Goal: Task Accomplishment & Management: Manage account settings

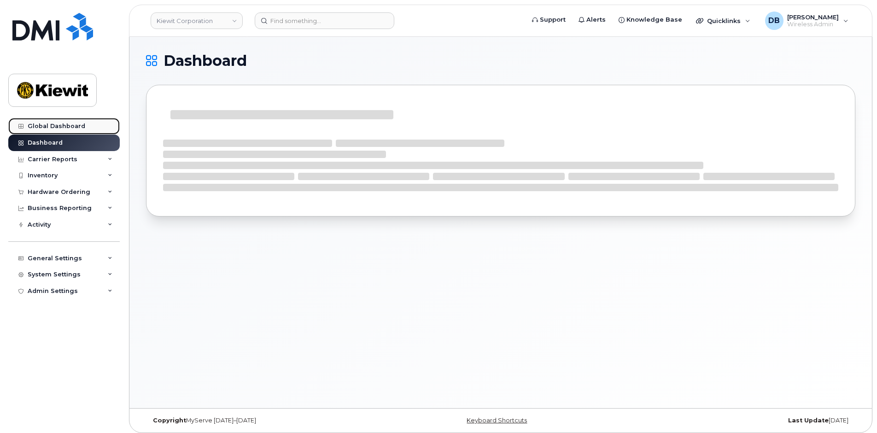
click at [64, 125] on div "Global Dashboard" at bounding box center [57, 126] width 58 height 7
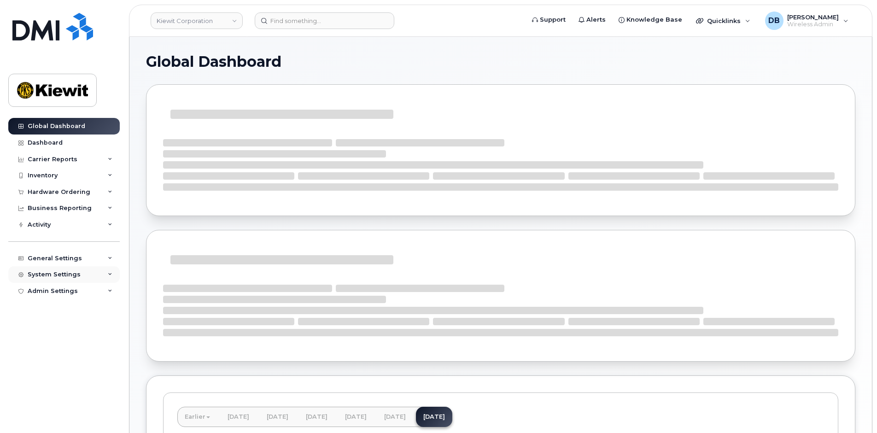
click at [66, 267] on div "System Settings" at bounding box center [63, 274] width 111 height 17
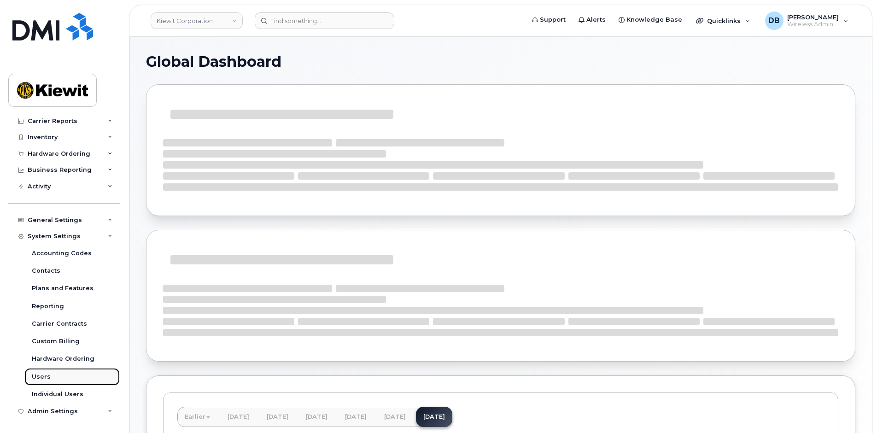
click at [41, 379] on div "Users" at bounding box center [41, 377] width 19 height 8
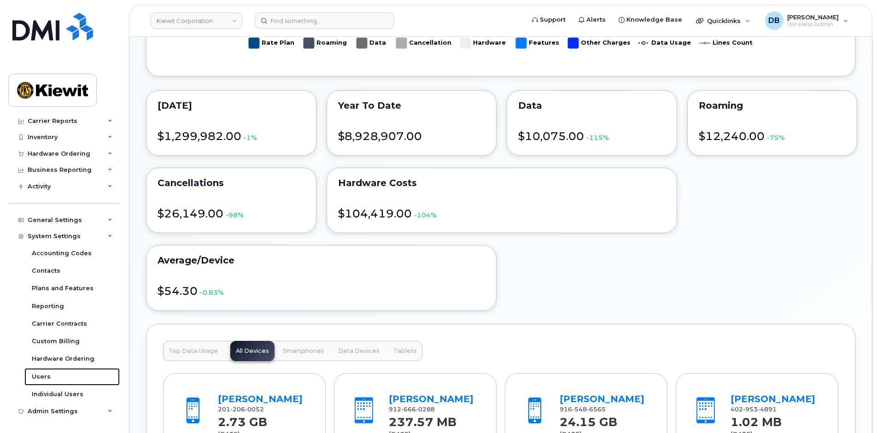
scroll to position [599, 0]
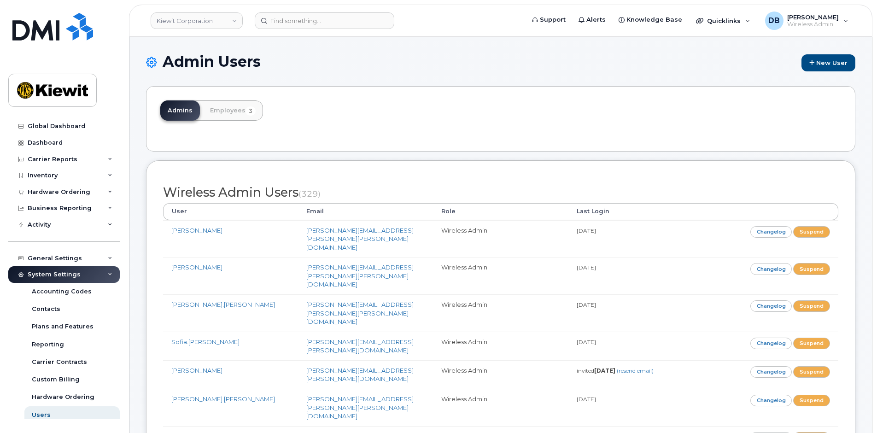
scroll to position [8326, 0]
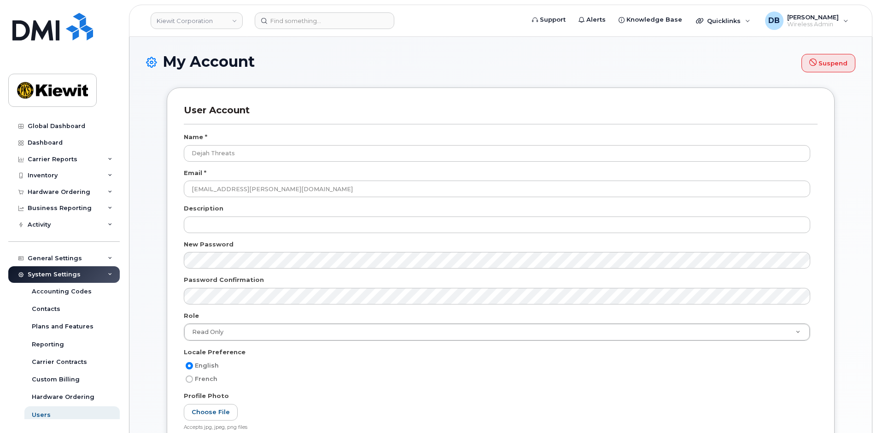
select select
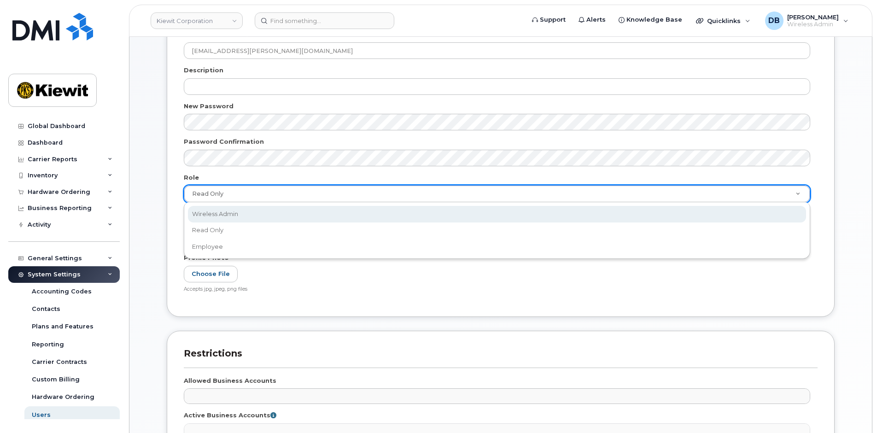
select select "wireless_admin"
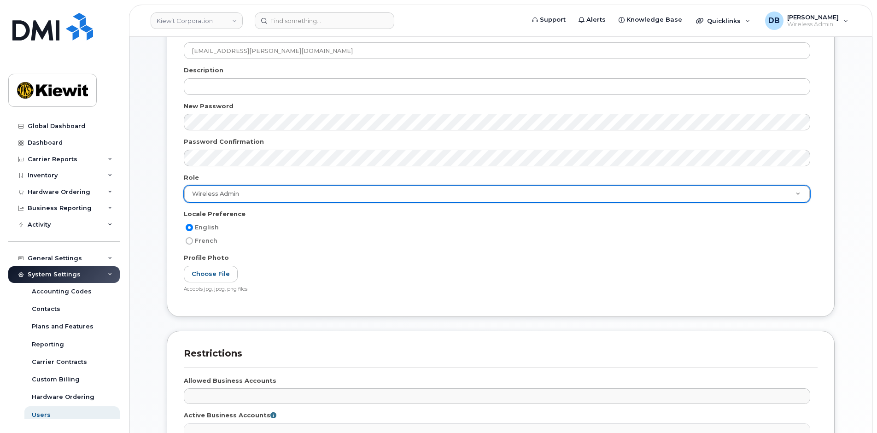
scroll to position [322, 0]
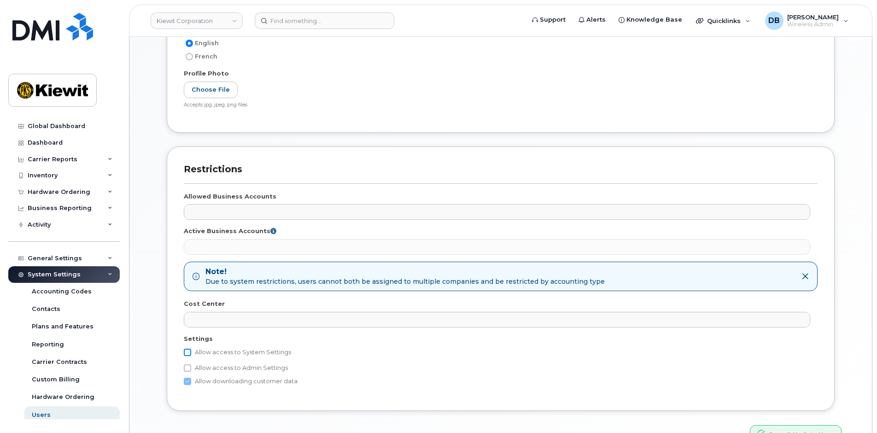
click at [191, 353] on input "Allow access to System Settings" at bounding box center [187, 352] width 7 height 7
checkbox input "true"
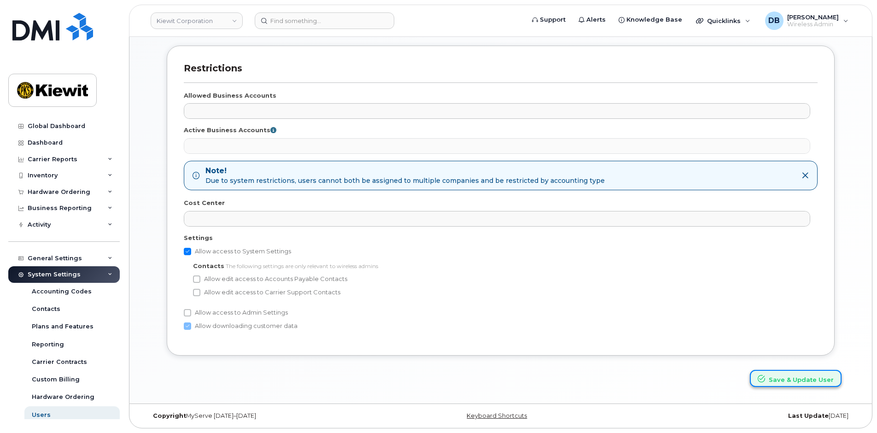
click at [761, 381] on icon "submit" at bounding box center [761, 378] width 7 height 7
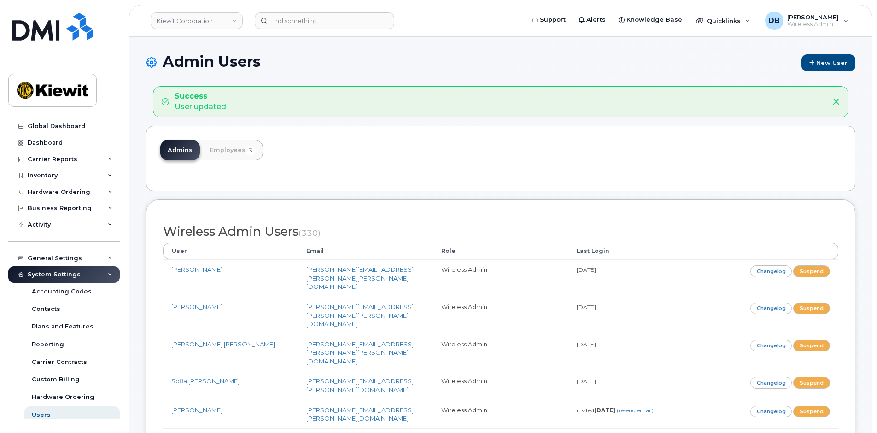
scroll to position [4339, 0]
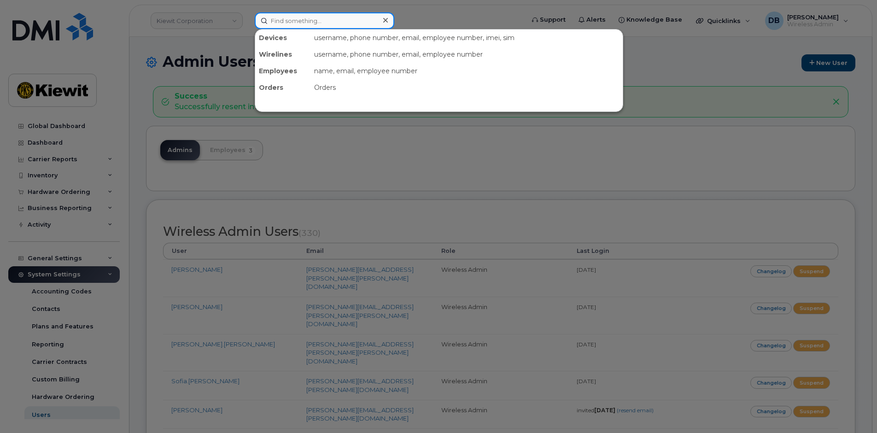
click at [292, 27] on input at bounding box center [325, 20] width 140 height 17
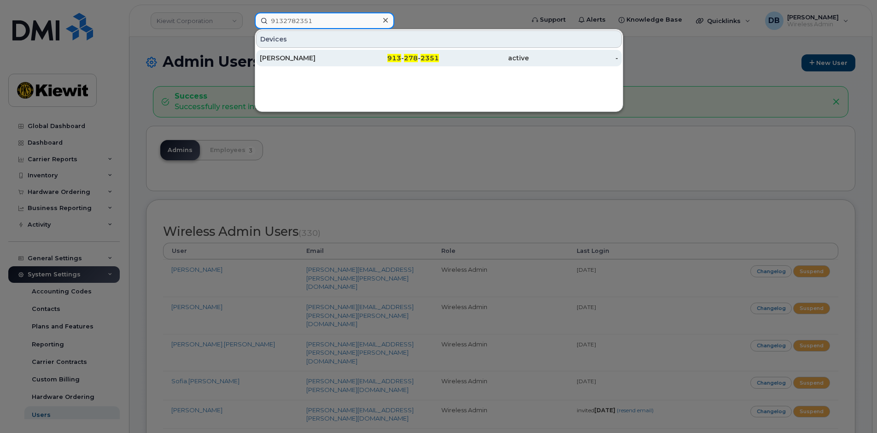
type input "9132782351"
click at [303, 63] on div "[PERSON_NAME]" at bounding box center [305, 58] width 90 height 17
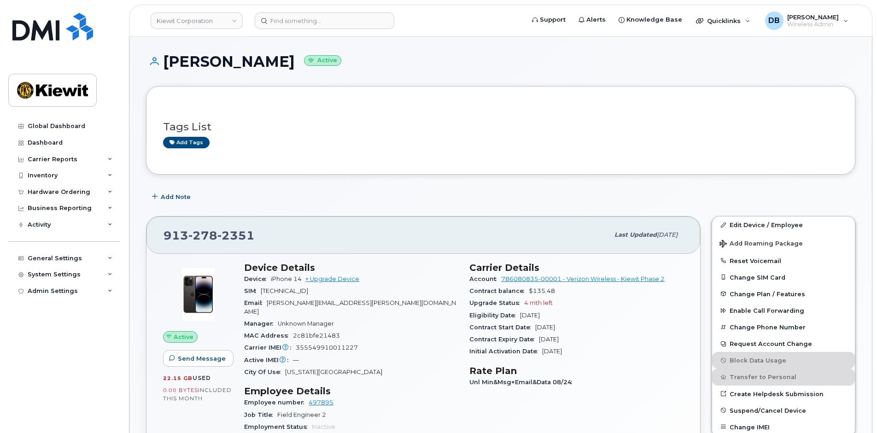
click at [410, 58] on h1 "[PERSON_NAME] Active" at bounding box center [500, 61] width 709 height 16
